Goal: Ask a question

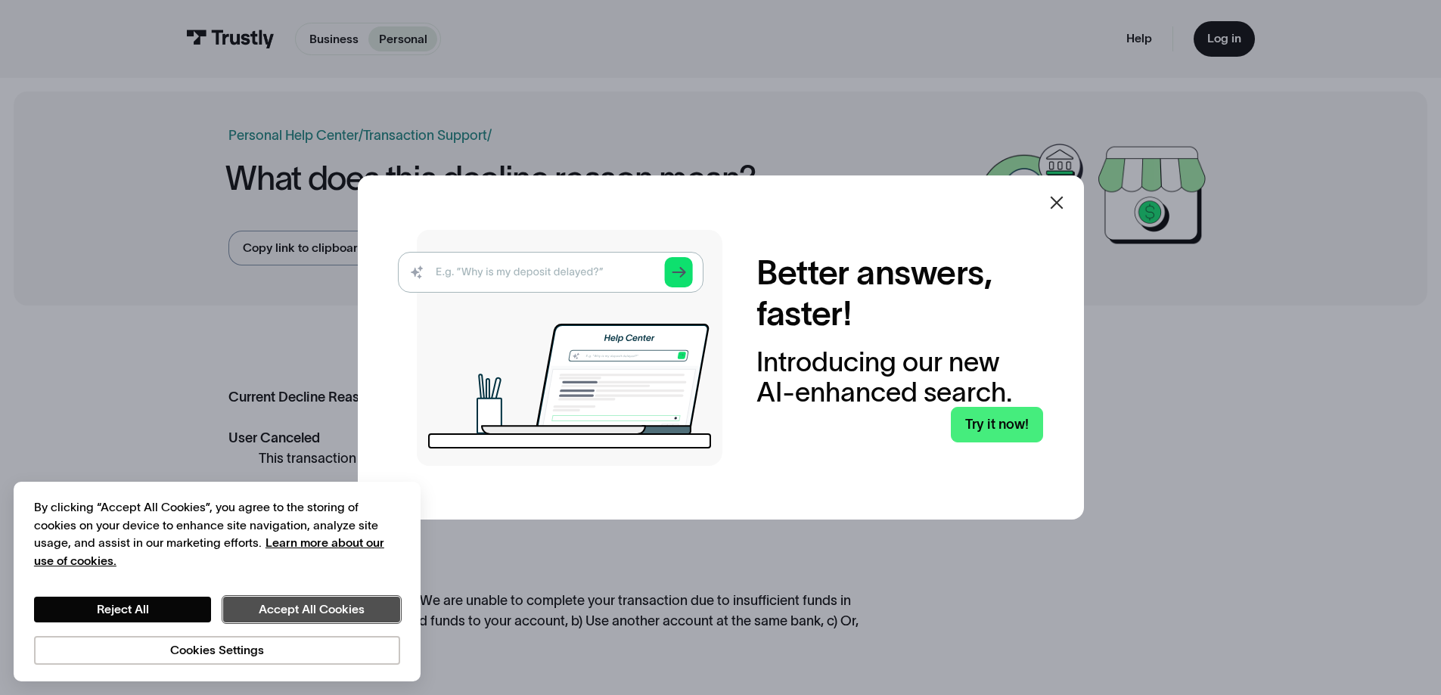
click at [320, 604] on button "Accept All Cookies" at bounding box center [311, 610] width 177 height 26
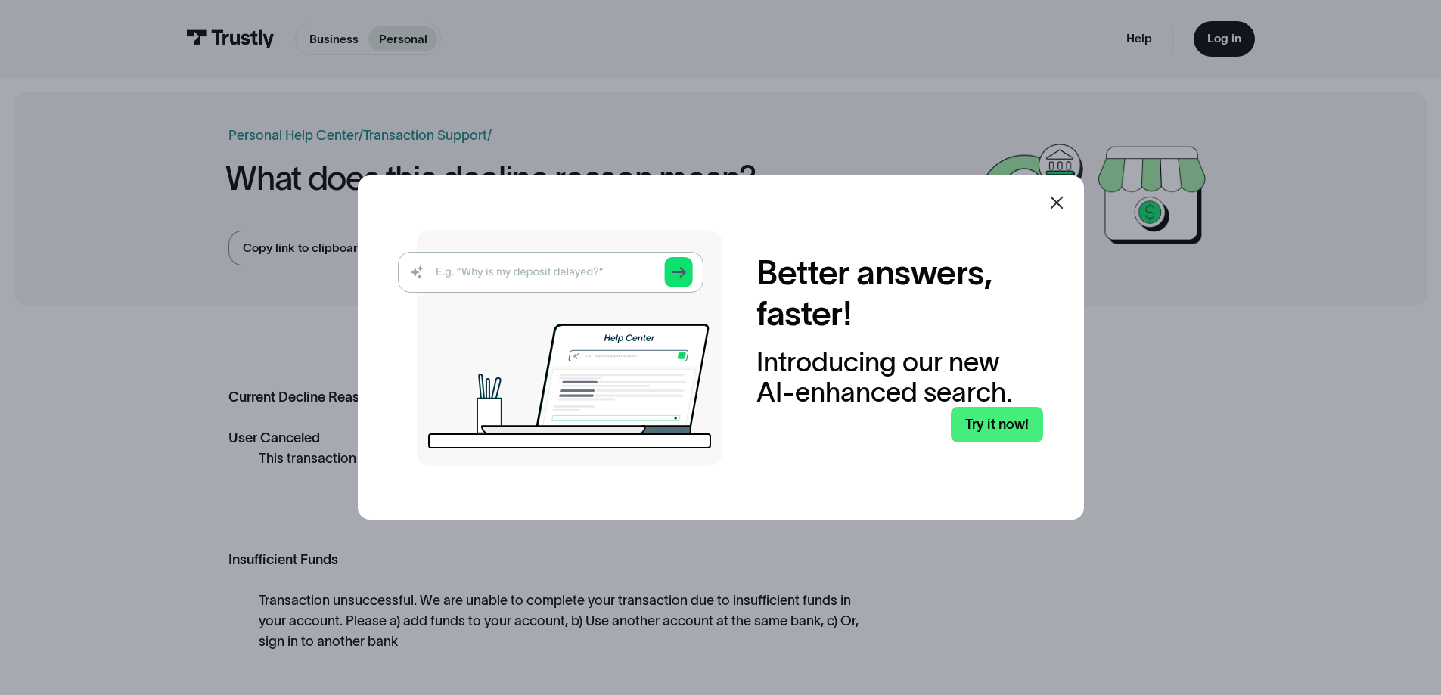
click at [1058, 203] on icon at bounding box center [1057, 203] width 18 height 18
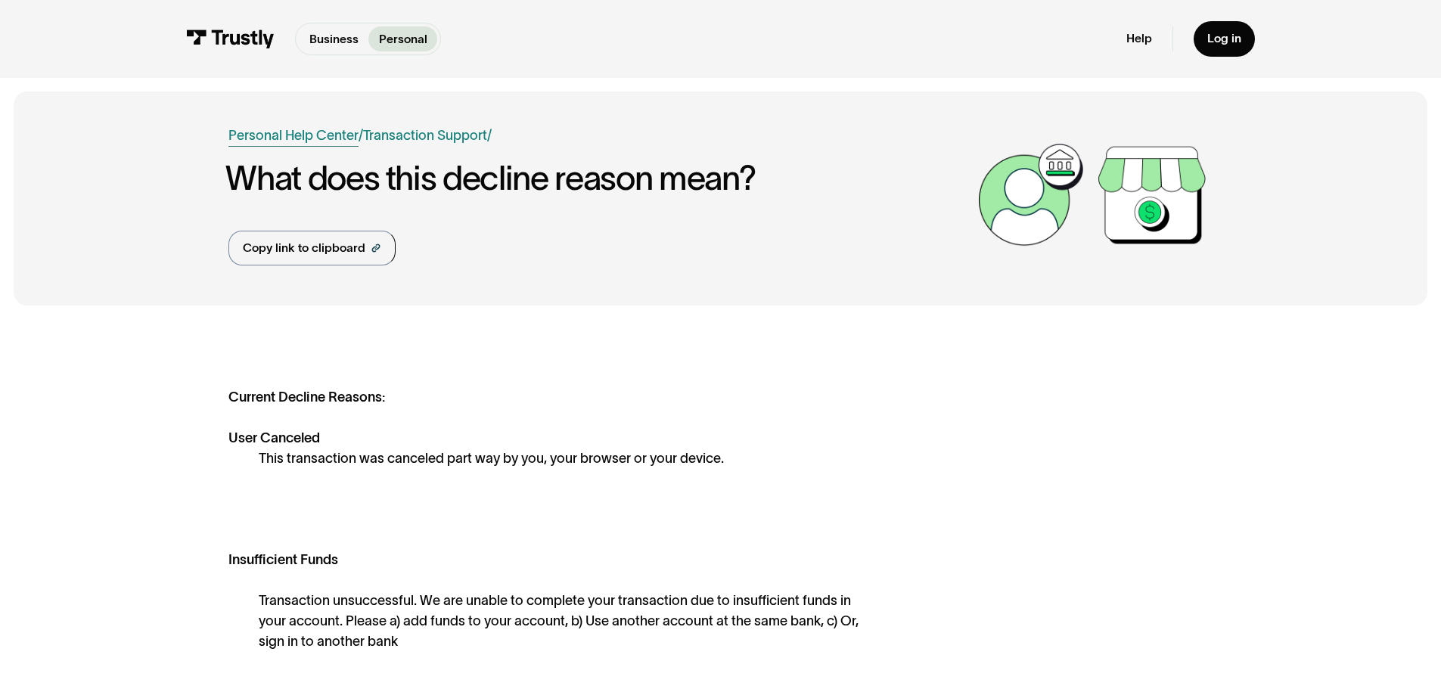
click at [325, 135] on link "Personal Help Center" at bounding box center [293, 136] width 130 height 20
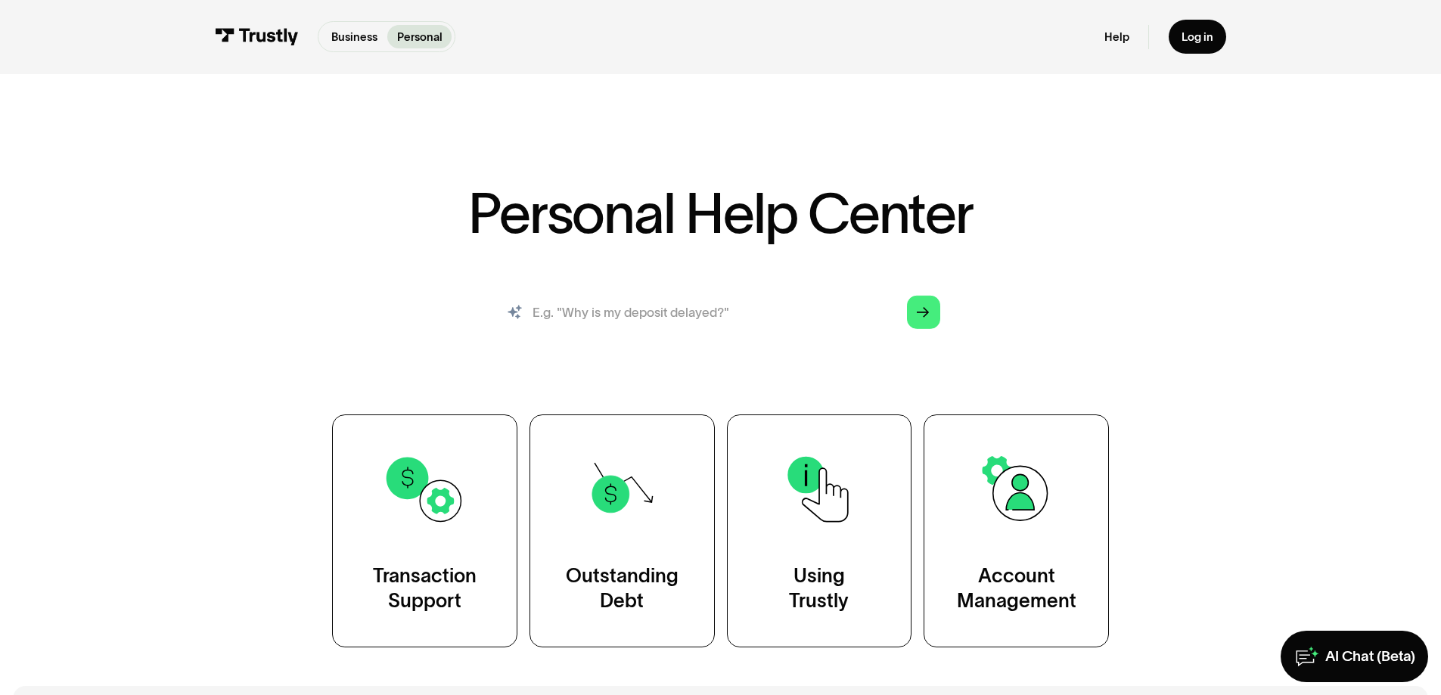
click at [555, 317] on input "search" at bounding box center [720, 312] width 465 height 51
type input "we are unable to connect to your bank at this time"
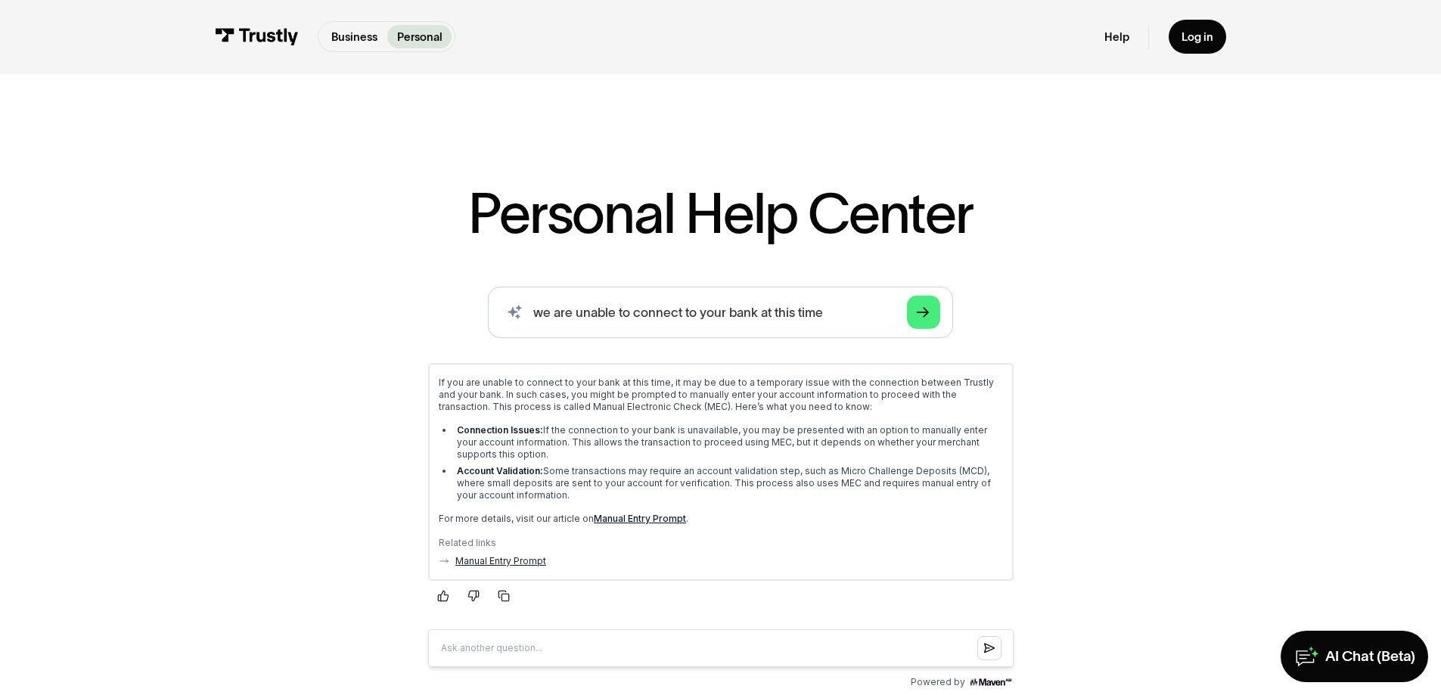
click at [475, 563] on link "Manual Entry Prompt" at bounding box center [500, 561] width 91 height 12
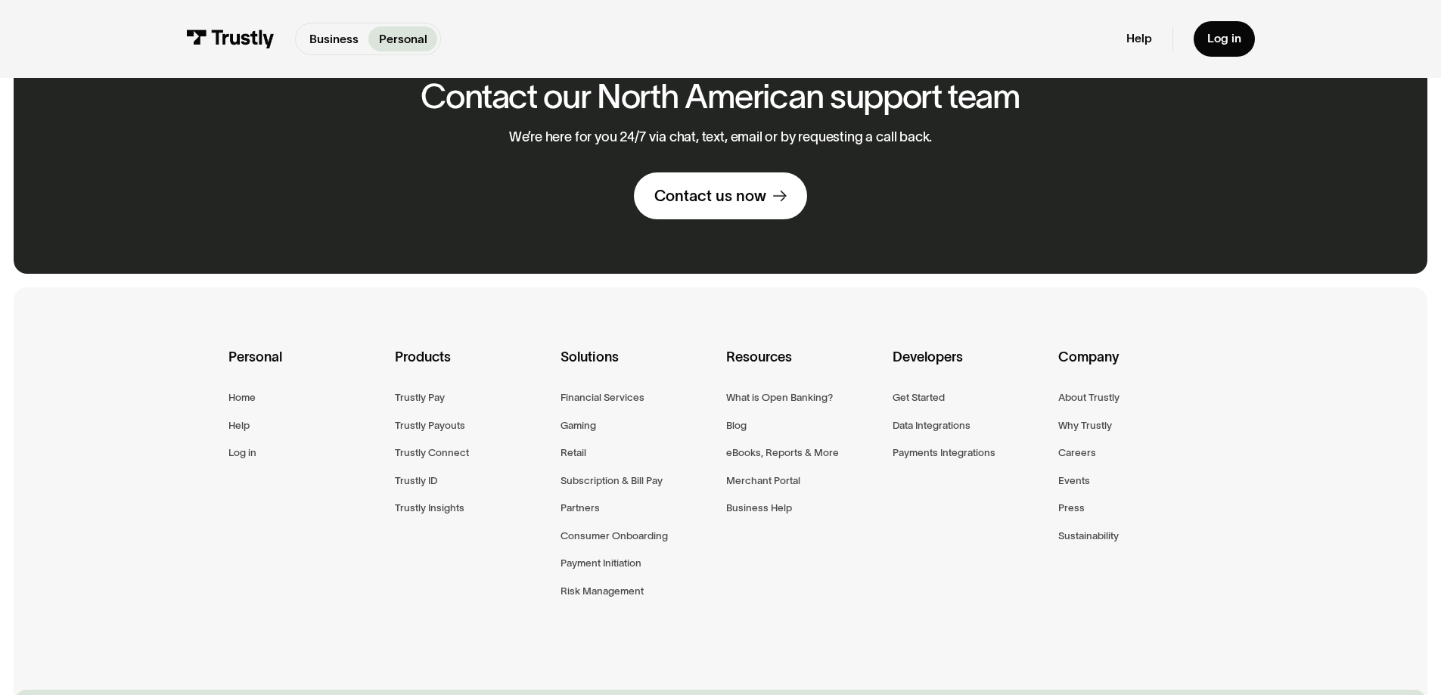
scroll to position [984, 0]
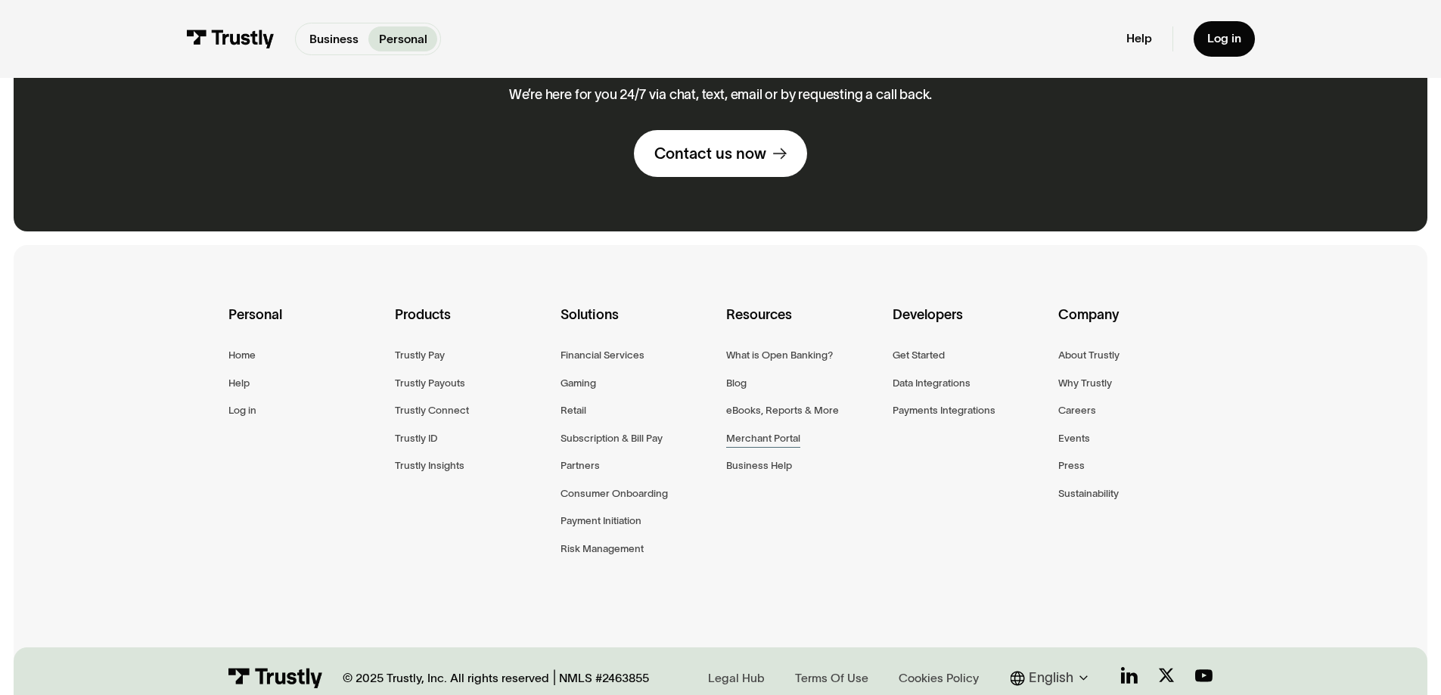
click at [788, 444] on div "Merchant Portal" at bounding box center [763, 438] width 74 height 17
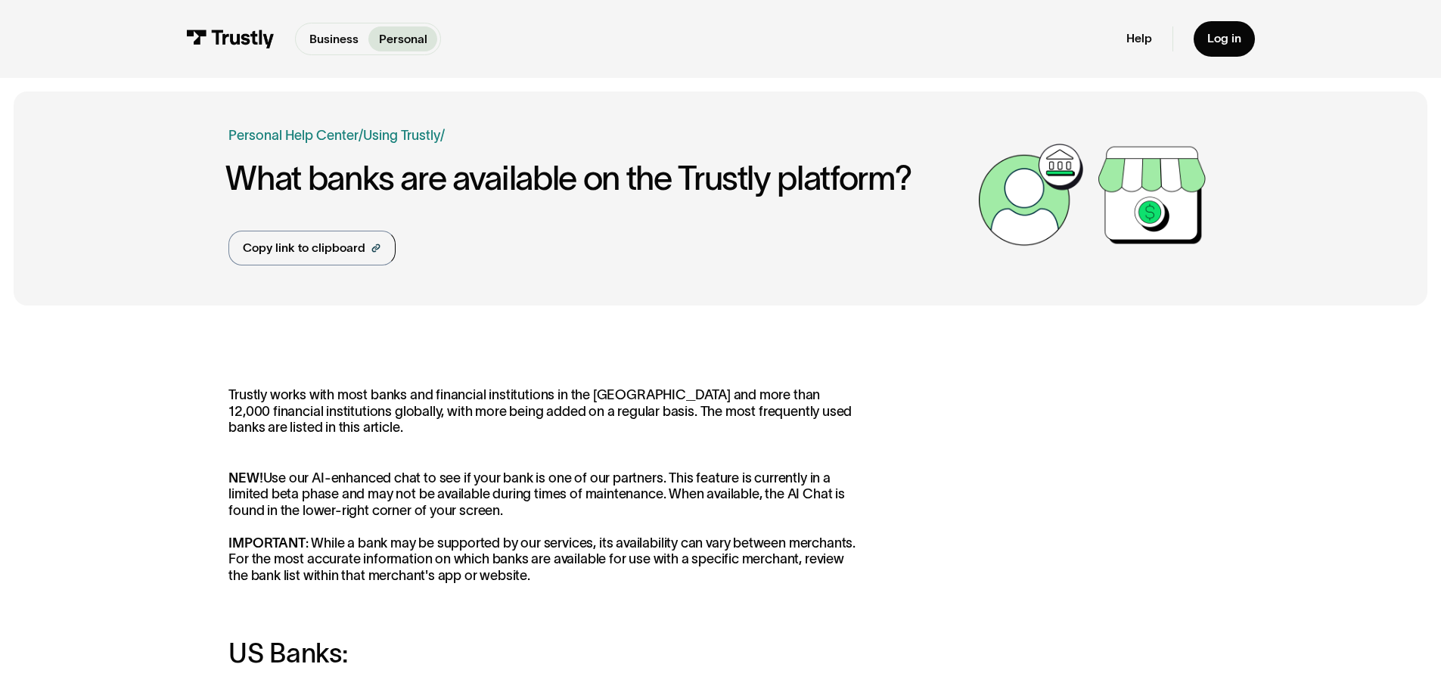
click at [239, 39] on img at bounding box center [230, 39] width 89 height 19
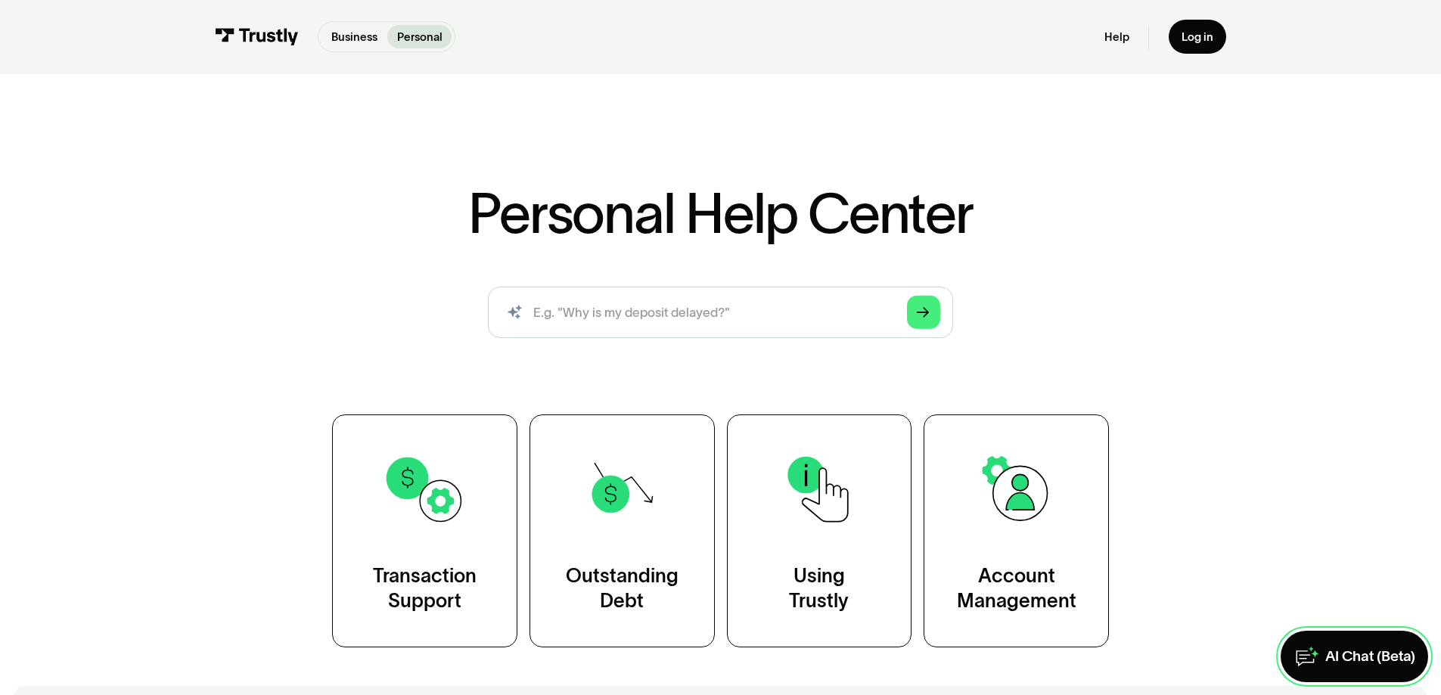
click at [1357, 655] on div "AI Chat (Beta)" at bounding box center [1371, 657] width 90 height 19
